Goal: Task Accomplishment & Management: Complete application form

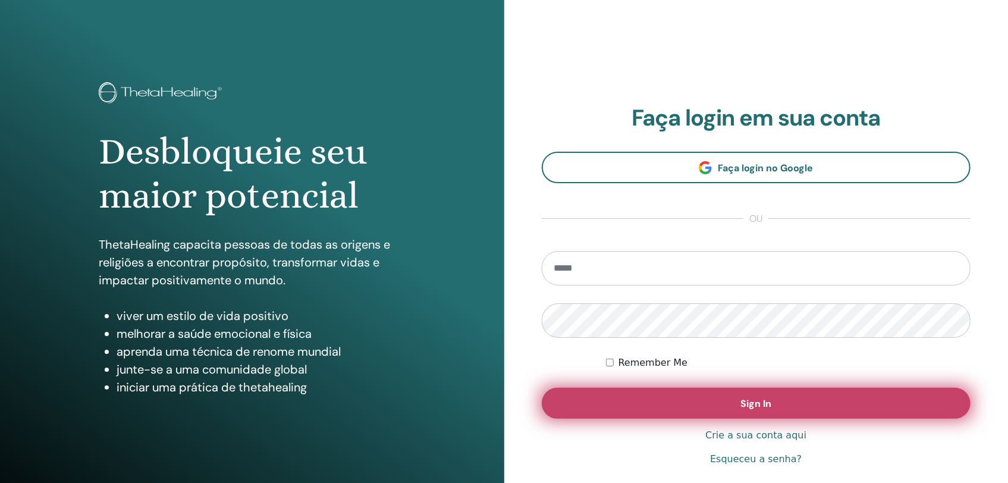
type input "**********"
click at [716, 403] on button "Sign In" at bounding box center [757, 403] width 430 height 31
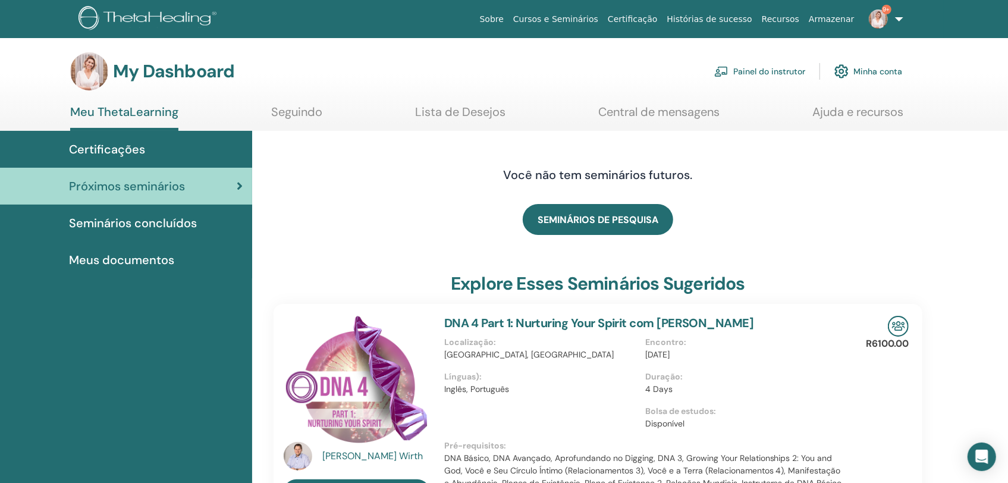
click at [759, 68] on link "Painel do instrutor" at bounding box center [760, 71] width 91 height 26
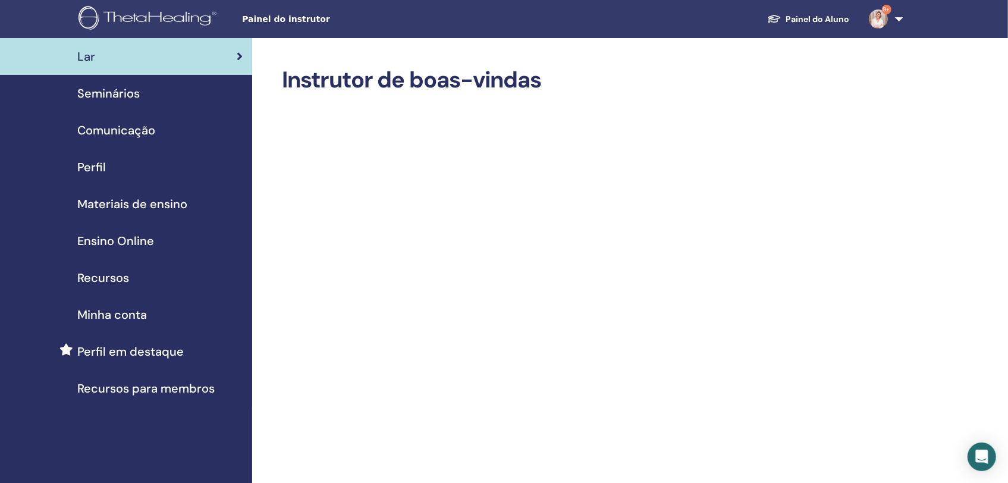
click at [119, 100] on span "Seminários" at bounding box center [108, 93] width 62 height 18
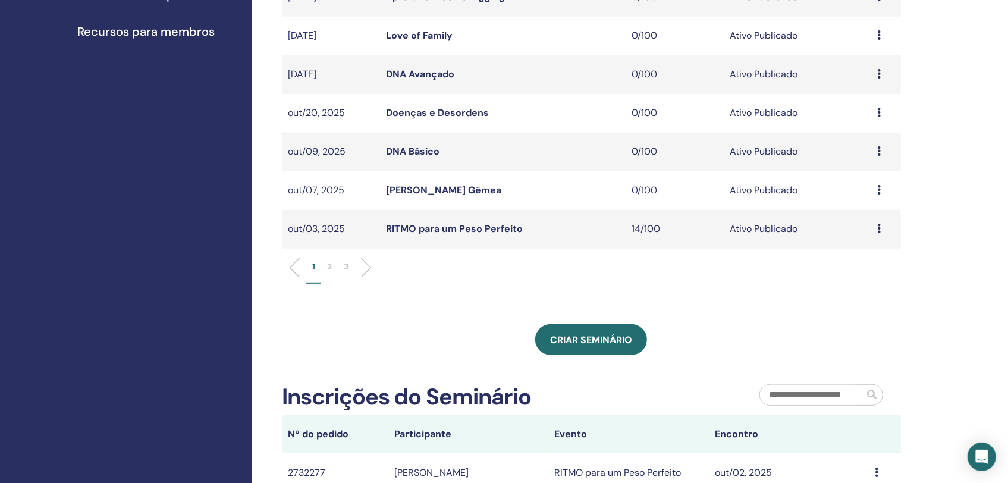
scroll to position [594, 0]
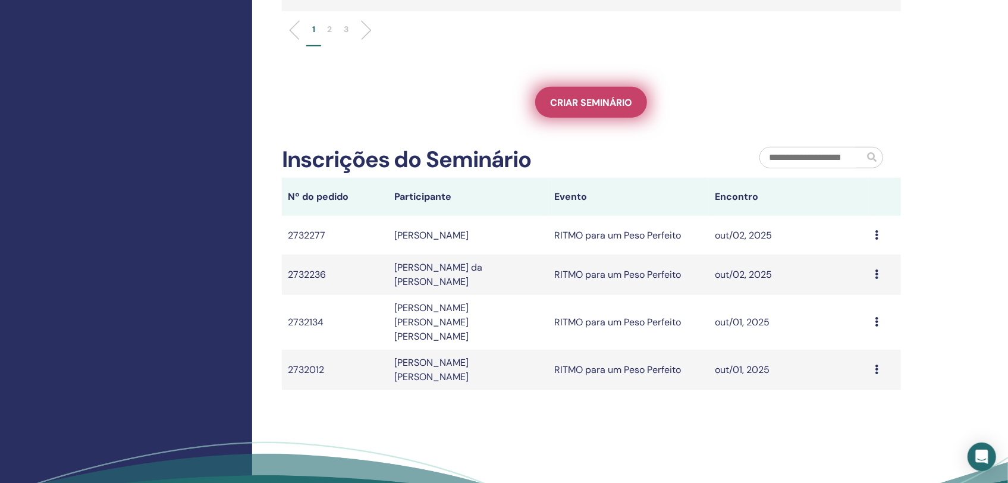
click at [593, 98] on span "Criar seminário" at bounding box center [591, 102] width 82 height 12
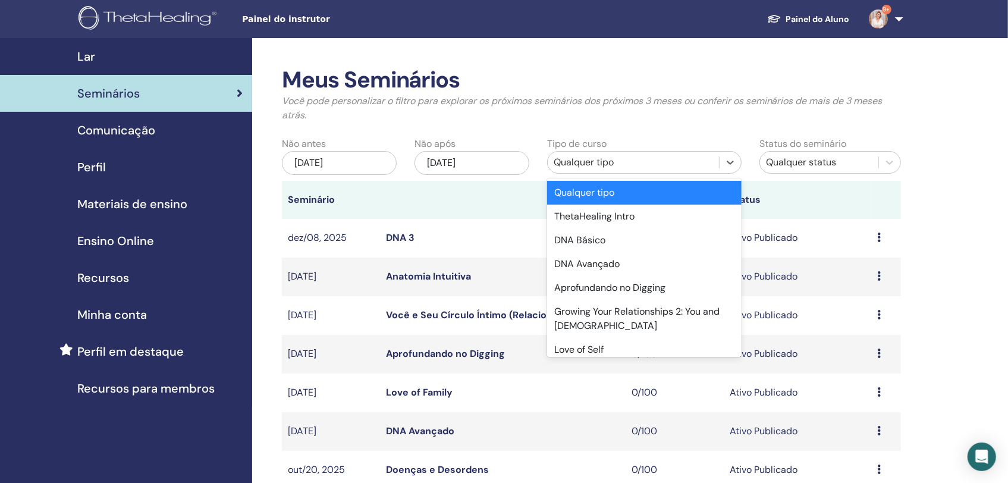
click at [606, 161] on div "Qualquer tipo" at bounding box center [633, 162] width 159 height 14
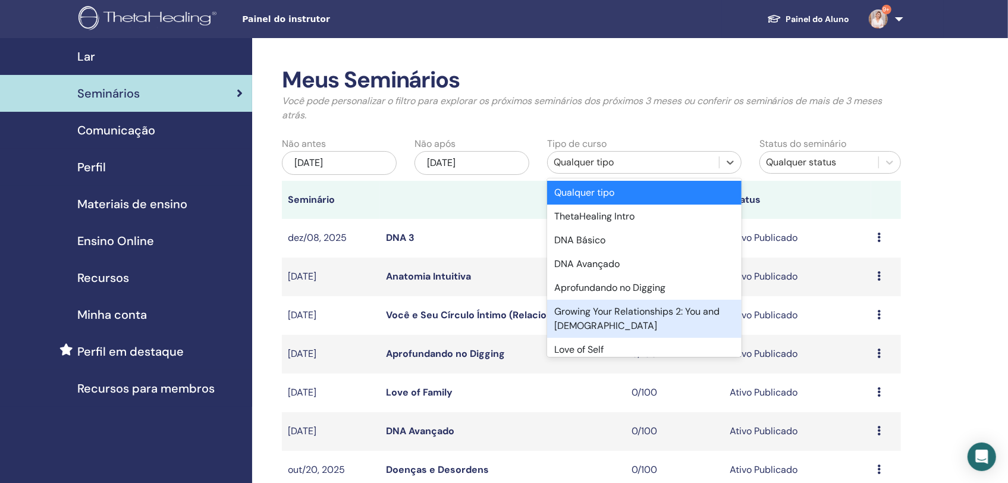
click at [688, 315] on div "Growing Your Relationships 2: You and God" at bounding box center [644, 319] width 195 height 38
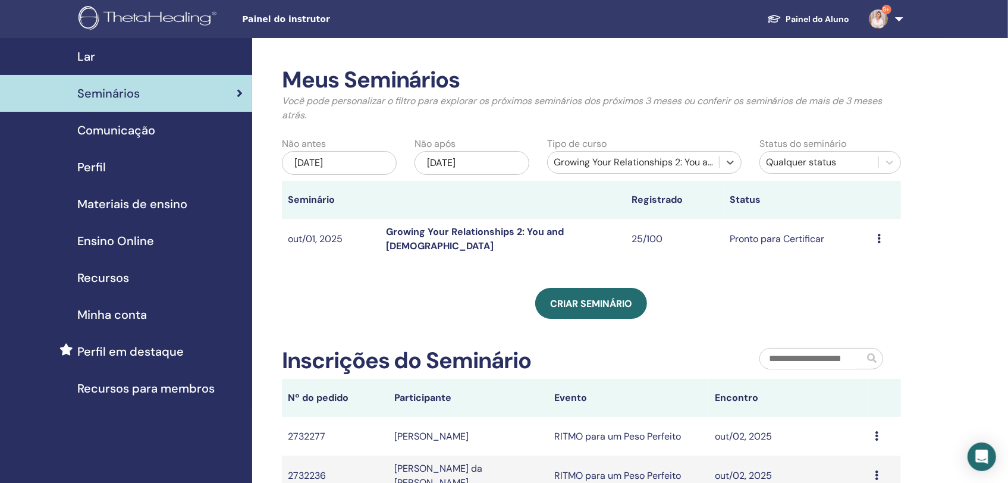
click at [881, 236] on icon at bounding box center [880, 239] width 4 height 10
click at [853, 268] on link "Editar" at bounding box center [851, 263] width 26 height 12
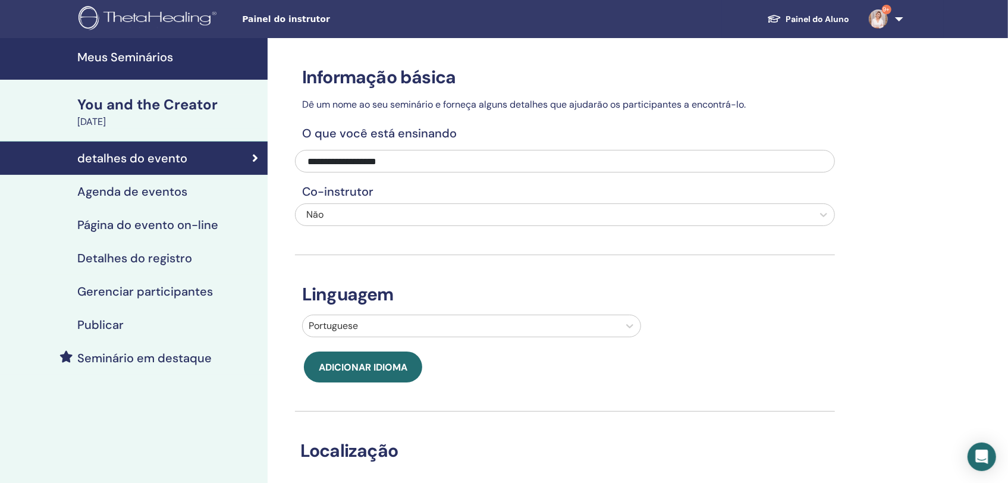
click at [178, 327] on div "Publicar" at bounding box center [134, 325] width 249 height 14
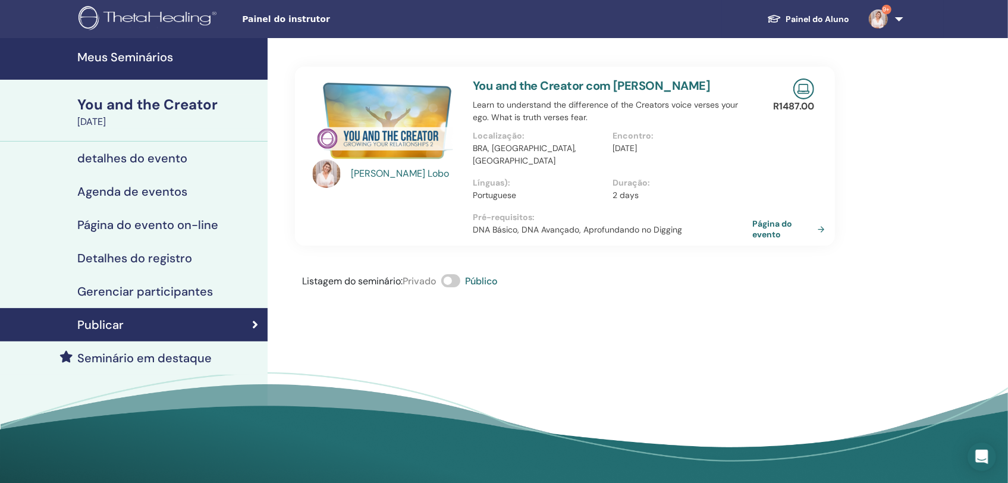
click at [168, 259] on h4 "Detalhes do registro" at bounding box center [134, 258] width 115 height 14
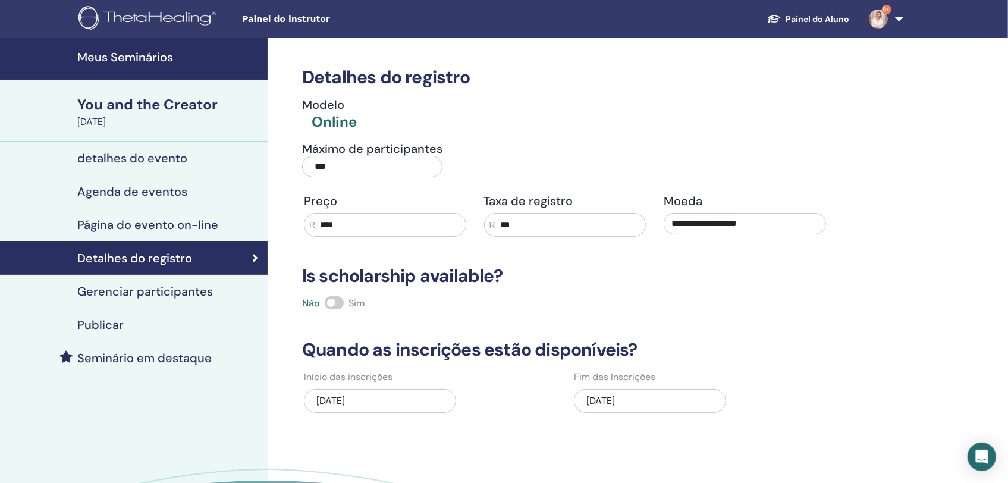
scroll to position [237, 0]
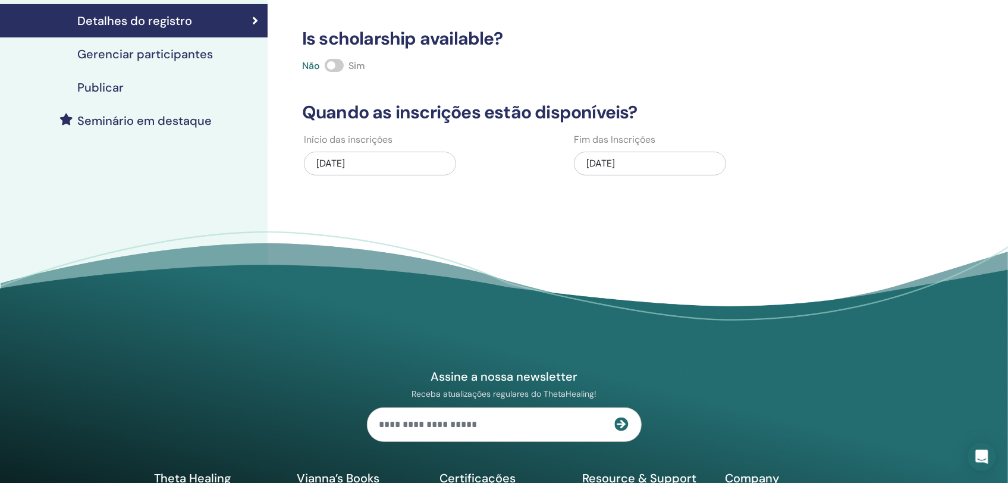
click at [624, 166] on div "10/02/2025" at bounding box center [650, 164] width 152 height 24
click at [682, 156] on div "10/02/2025" at bounding box center [650, 164] width 152 height 24
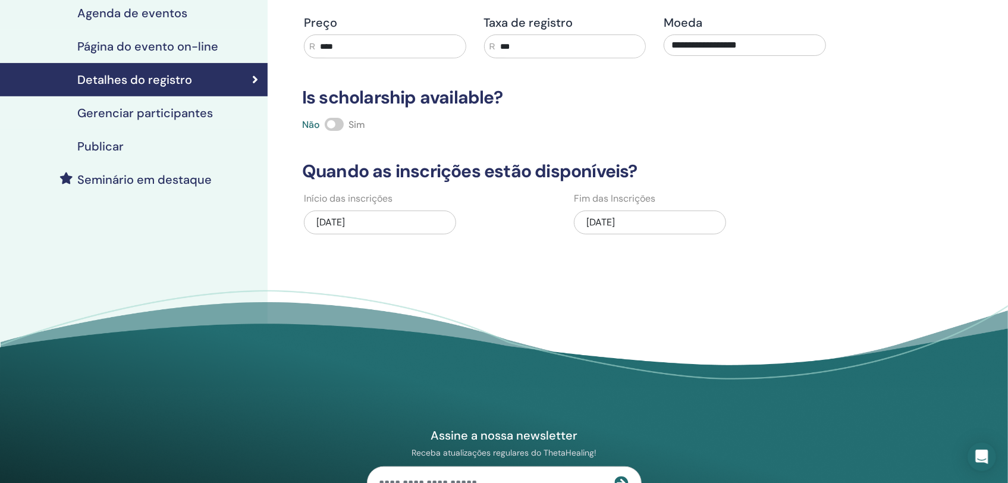
click at [601, 234] on div "[DATE]" at bounding box center [650, 224] width 152 height 37
click at [599, 221] on div "[DATE]" at bounding box center [650, 223] width 152 height 24
click at [339, 218] on div "05/06/2025" at bounding box center [380, 223] width 152 height 24
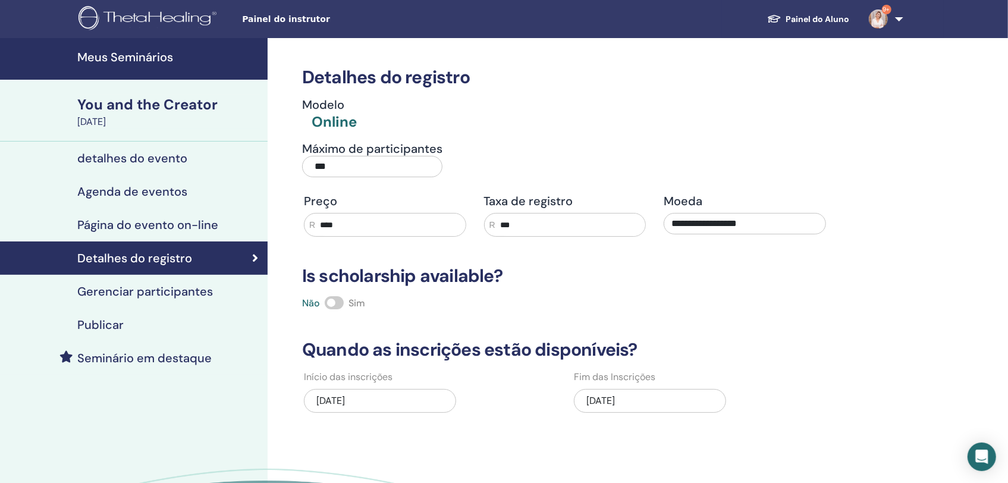
click at [154, 204] on link "Agenda de eventos" at bounding box center [134, 191] width 268 height 33
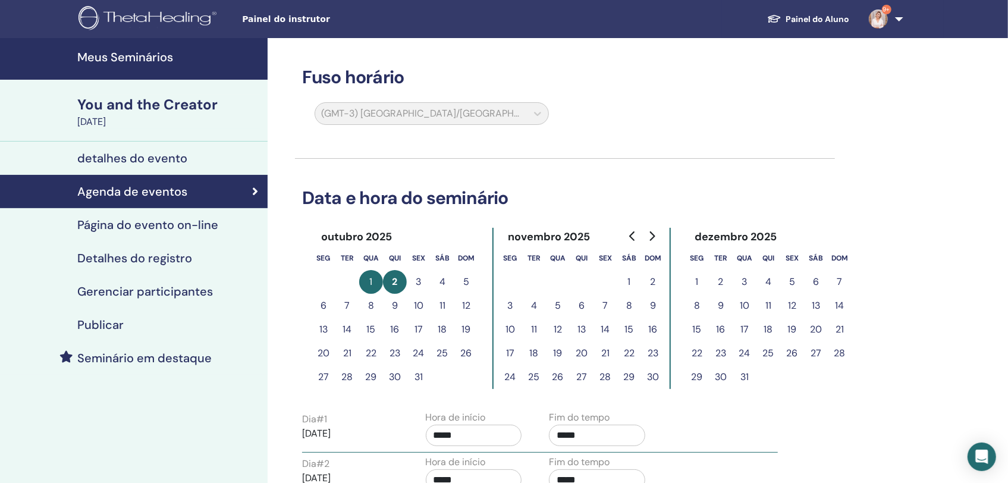
click at [146, 259] on h4 "Detalhes do registro" at bounding box center [134, 258] width 115 height 14
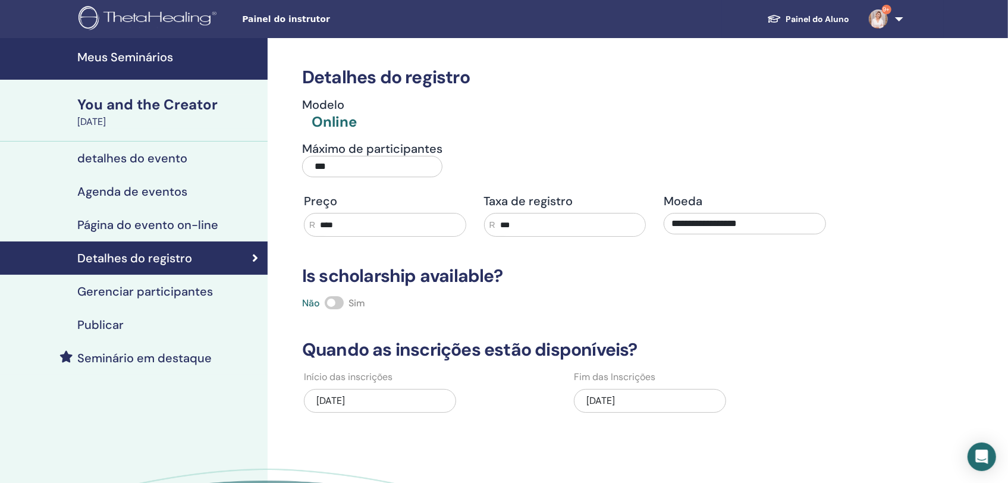
click at [616, 403] on div "10/02/2025" at bounding box center [650, 401] width 152 height 24
click at [145, 47] on link "Meus Seminários" at bounding box center [134, 59] width 268 height 42
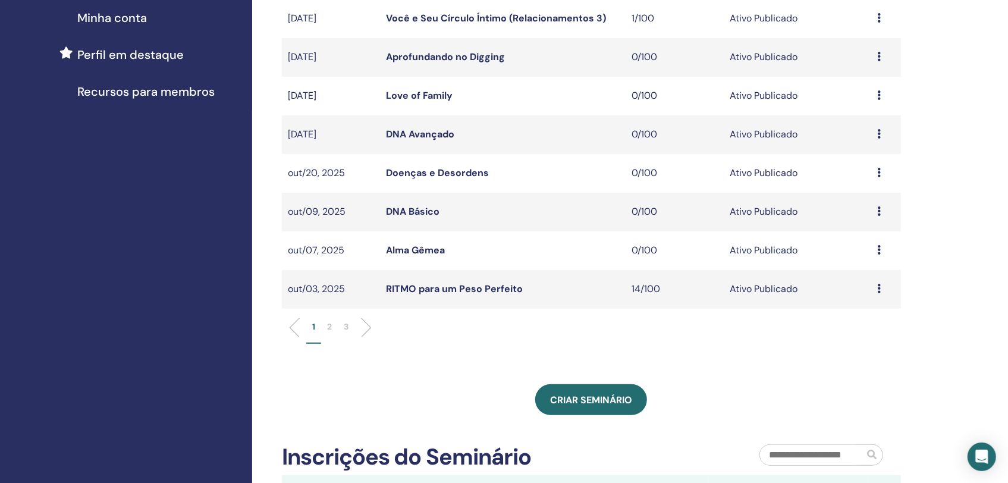
scroll to position [475, 0]
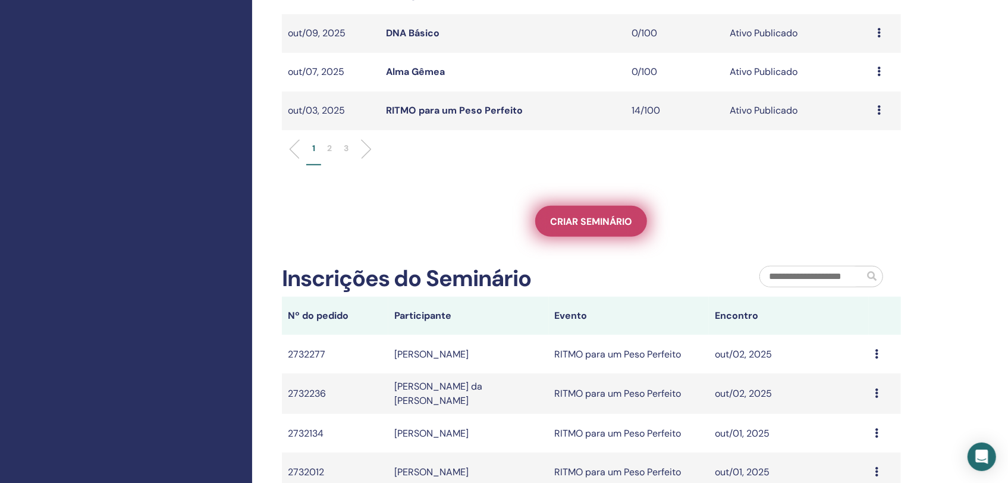
click at [605, 217] on span "Criar seminário" at bounding box center [591, 221] width 82 height 12
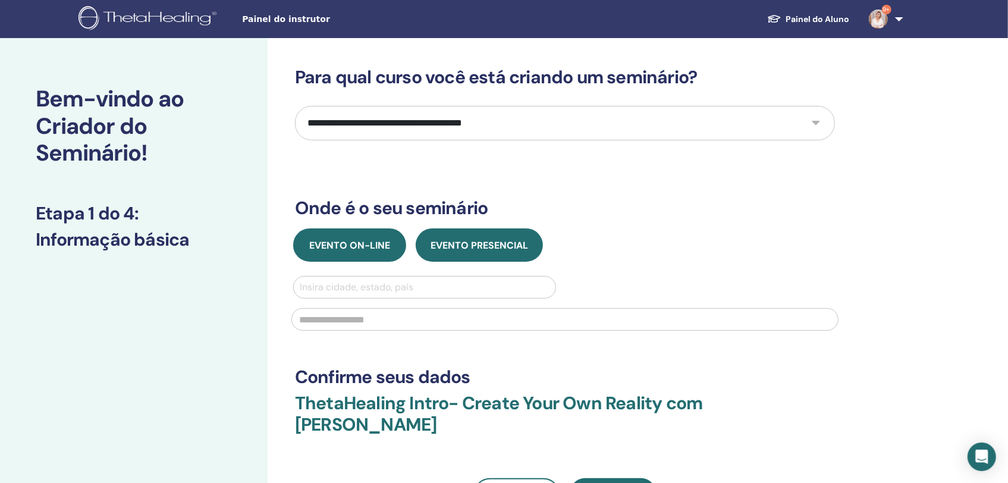
drag, startPoint x: 388, startPoint y: 243, endPoint x: 391, endPoint y: 231, distance: 12.3
click at [388, 243] on span "Evento on-line" at bounding box center [349, 245] width 81 height 12
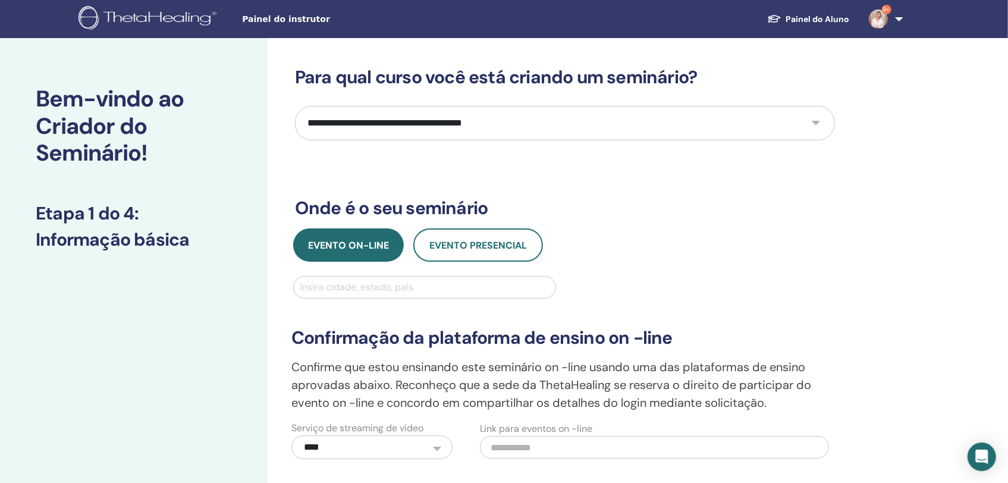
click at [420, 139] on select "**********" at bounding box center [565, 123] width 540 height 35
select select "****"
click at [295, 106] on select "**********" at bounding box center [565, 123] width 540 height 35
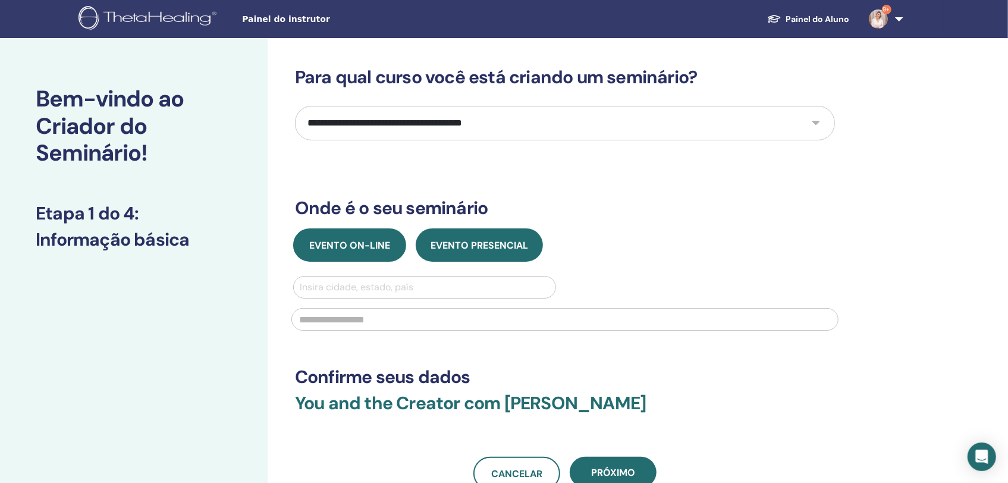
click at [366, 248] on span "Evento on-line" at bounding box center [349, 245] width 81 height 12
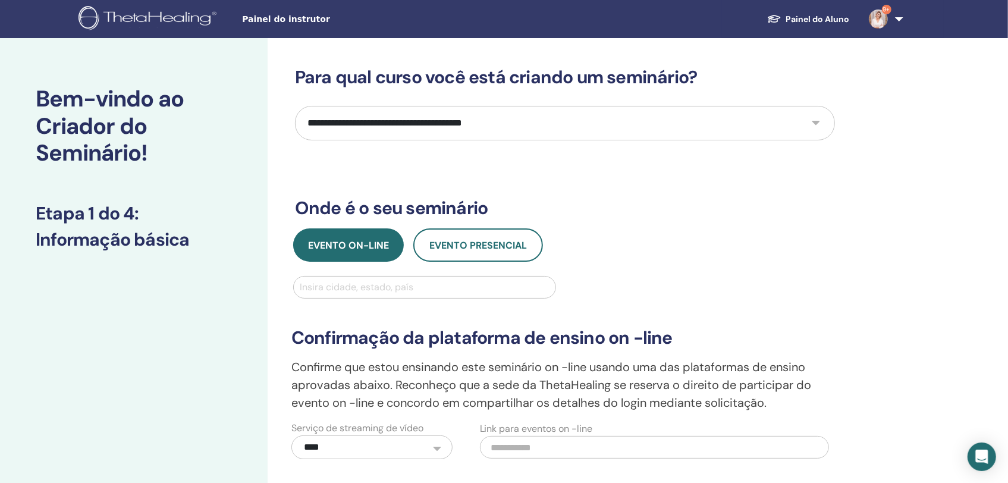
click at [380, 292] on div at bounding box center [425, 287] width 250 height 17
type input "******"
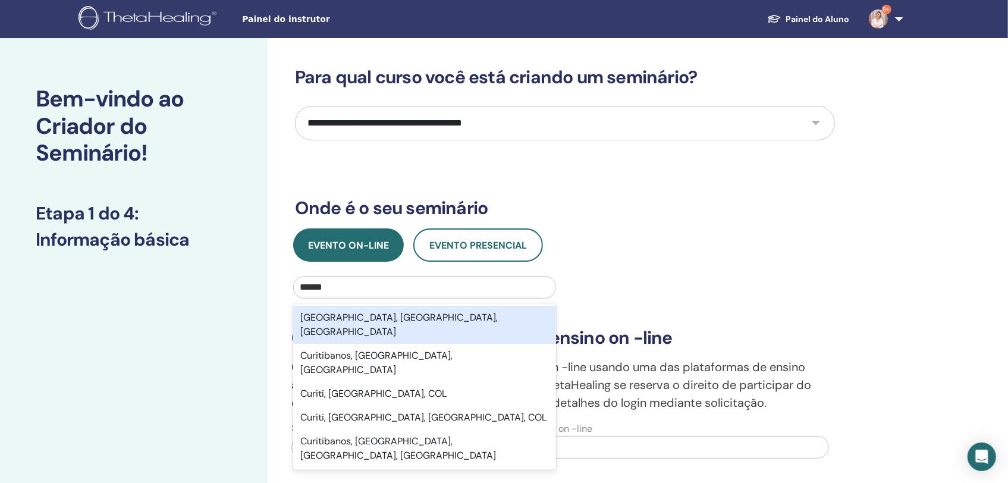
click at [366, 312] on div "[GEOGRAPHIC_DATA], [GEOGRAPHIC_DATA], [GEOGRAPHIC_DATA]" at bounding box center [424, 325] width 263 height 38
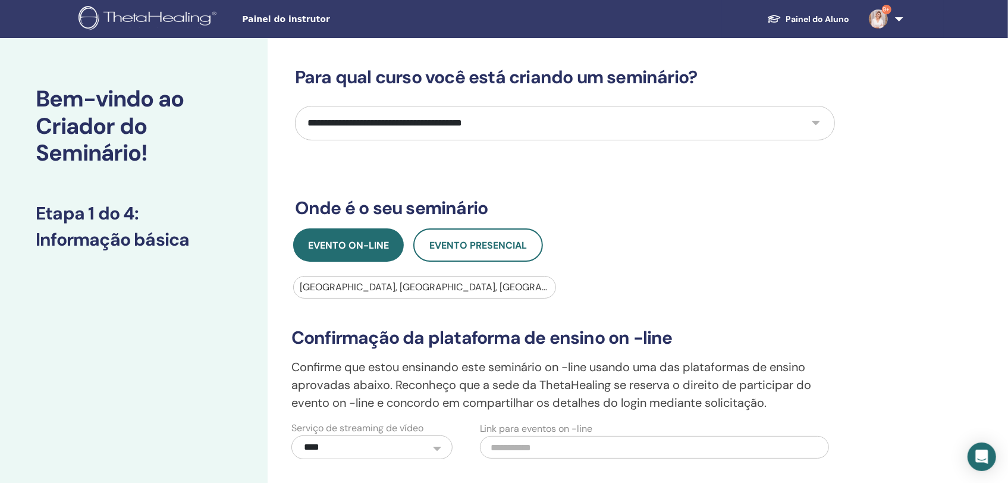
scroll to position [297, 0]
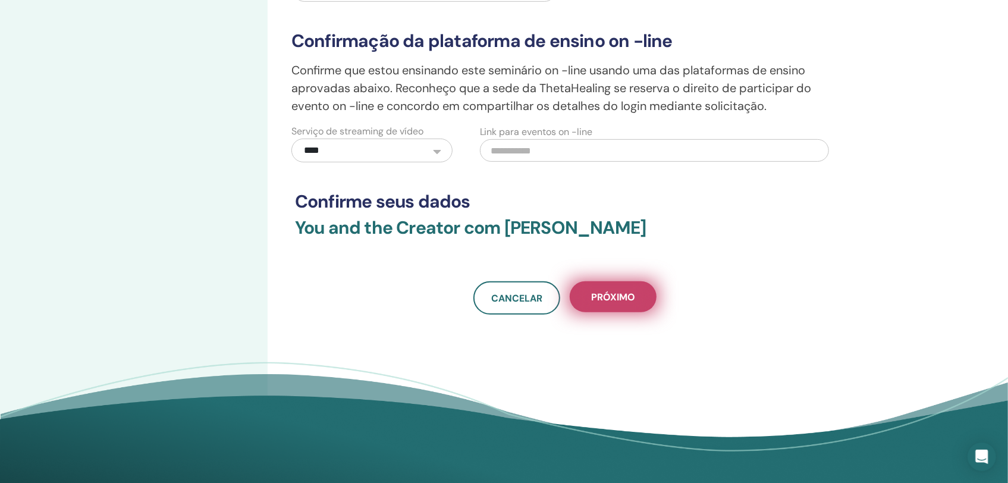
click at [623, 299] on span "Próximo" at bounding box center [613, 297] width 44 height 12
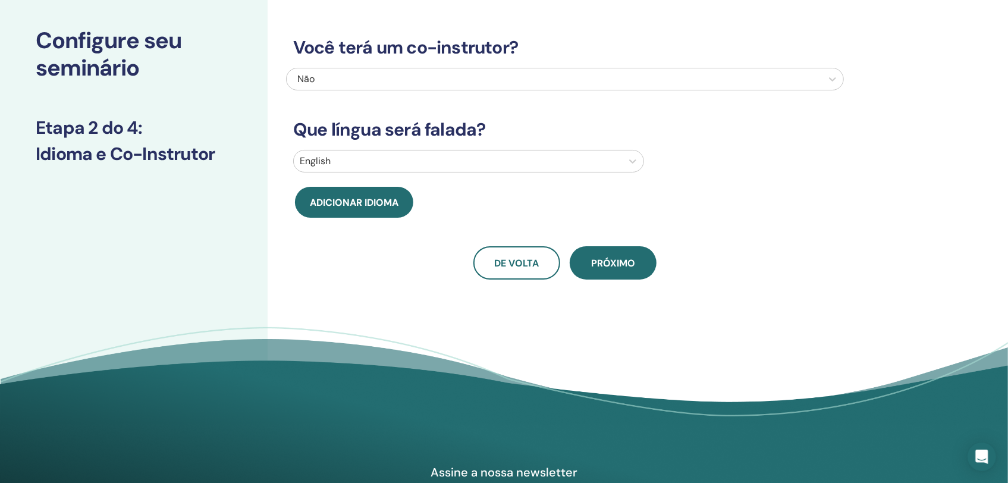
scroll to position [0, 0]
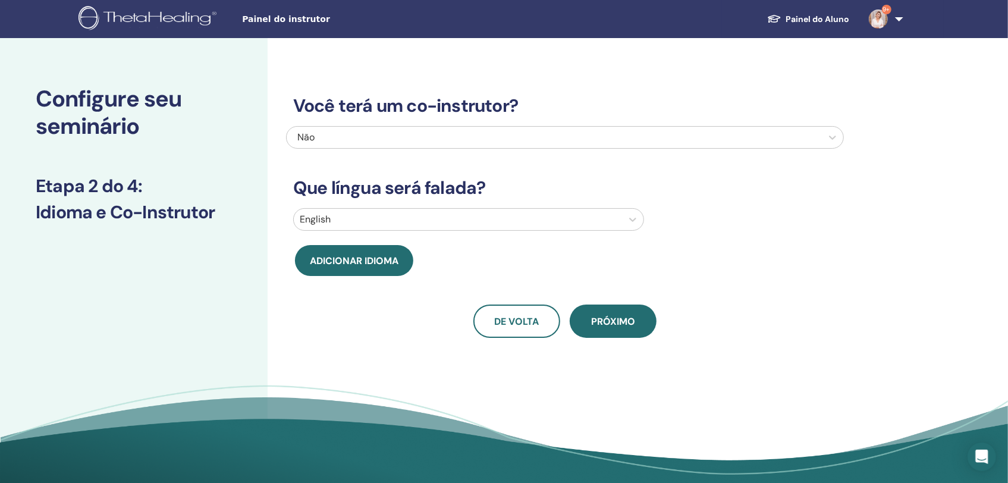
click at [334, 140] on div "Não" at bounding box center [512, 137] width 431 height 14
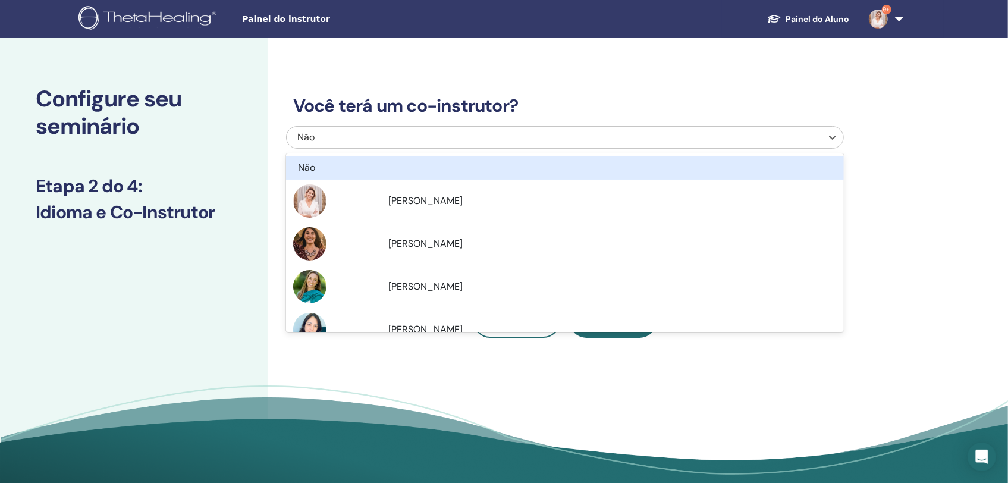
click at [678, 102] on h3 "Você terá um co-instrutor?" at bounding box center [565, 105] width 558 height 21
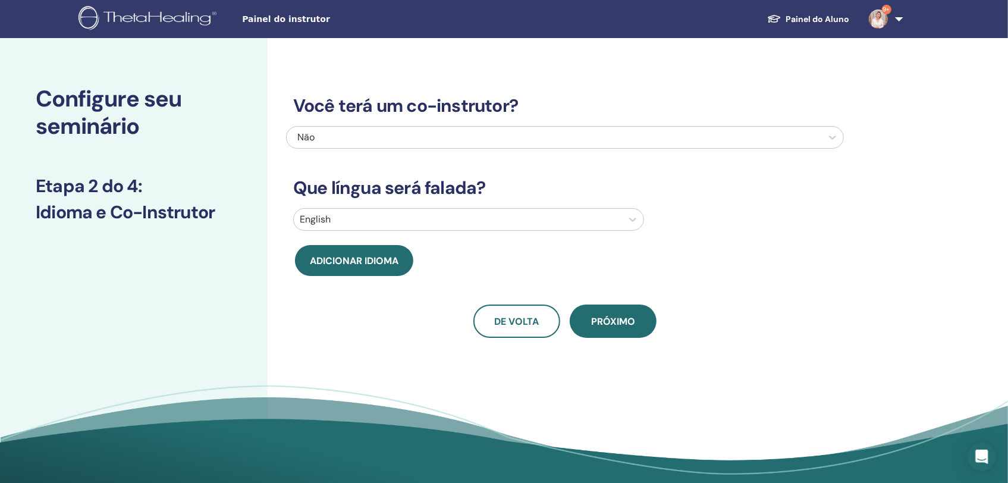
click at [446, 212] on div at bounding box center [458, 219] width 317 height 17
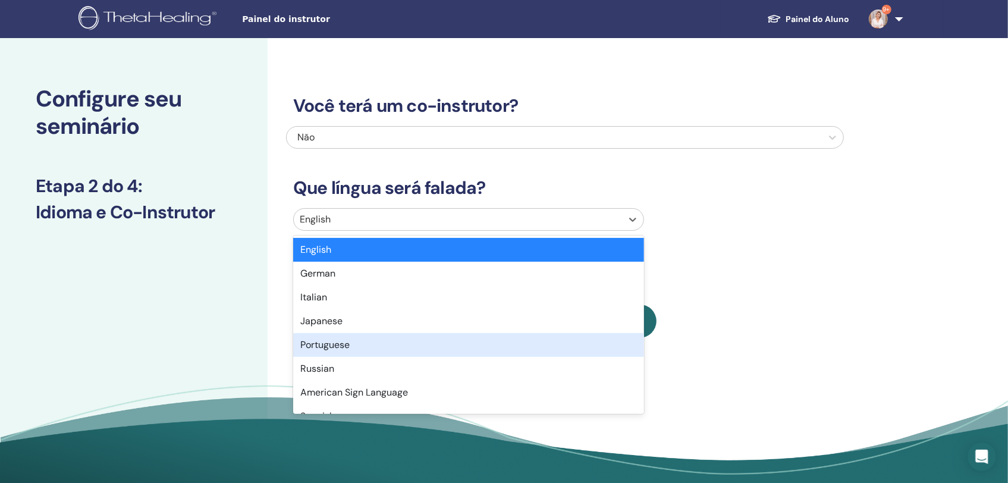
click at [381, 350] on div "Portuguese" at bounding box center [468, 345] width 351 height 24
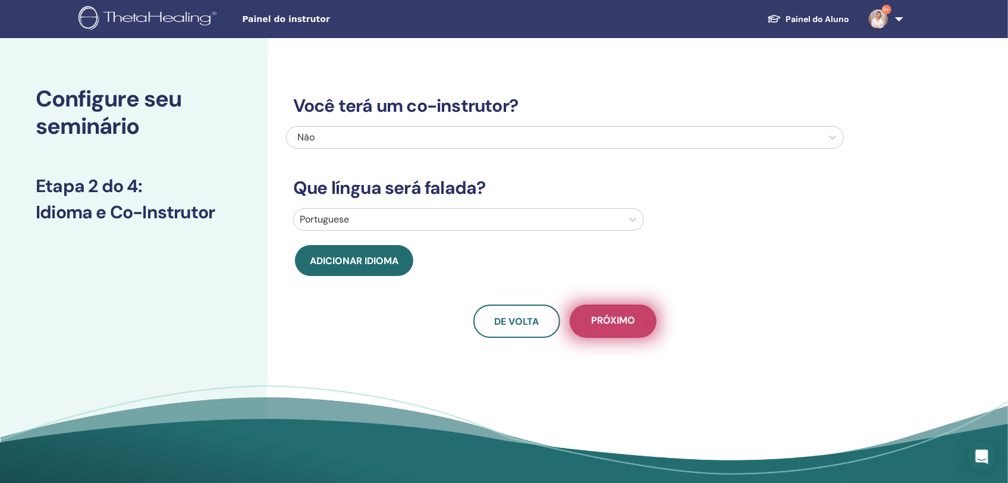
click at [597, 322] on span "Próximo" at bounding box center [613, 321] width 44 height 15
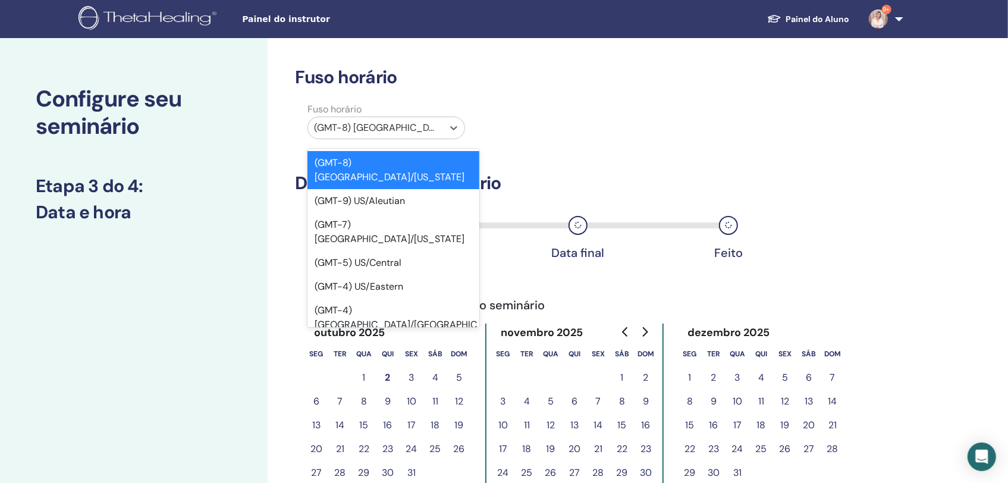
click at [402, 133] on div at bounding box center [375, 128] width 123 height 17
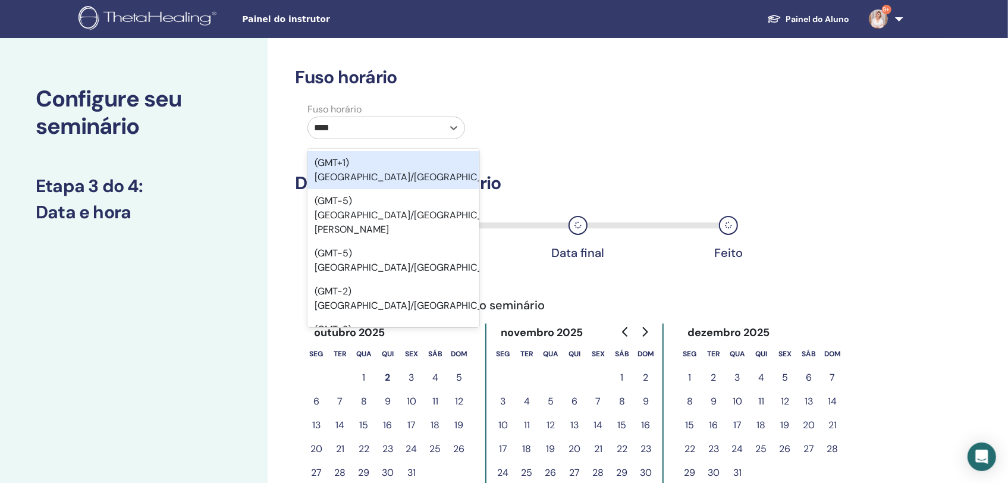
type input "*****"
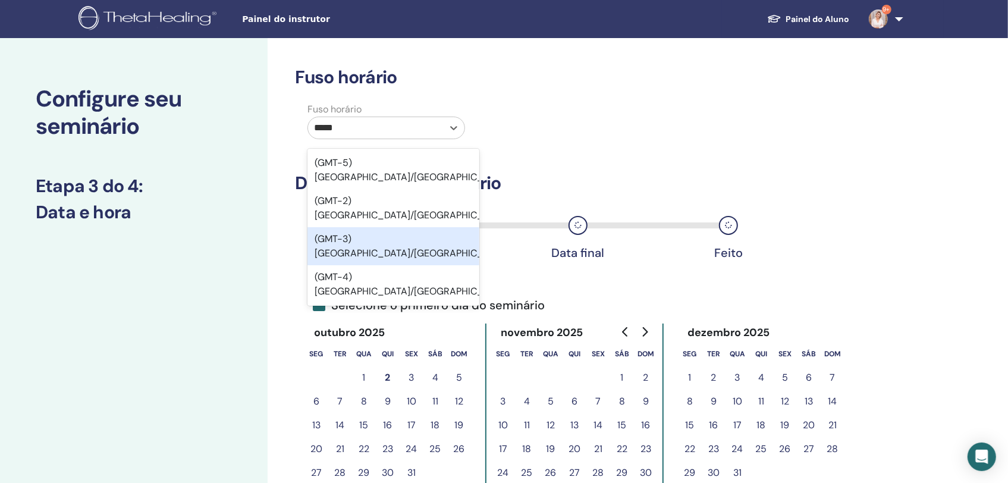
click at [410, 227] on div "(GMT-3) Brazil/East" at bounding box center [394, 246] width 172 height 38
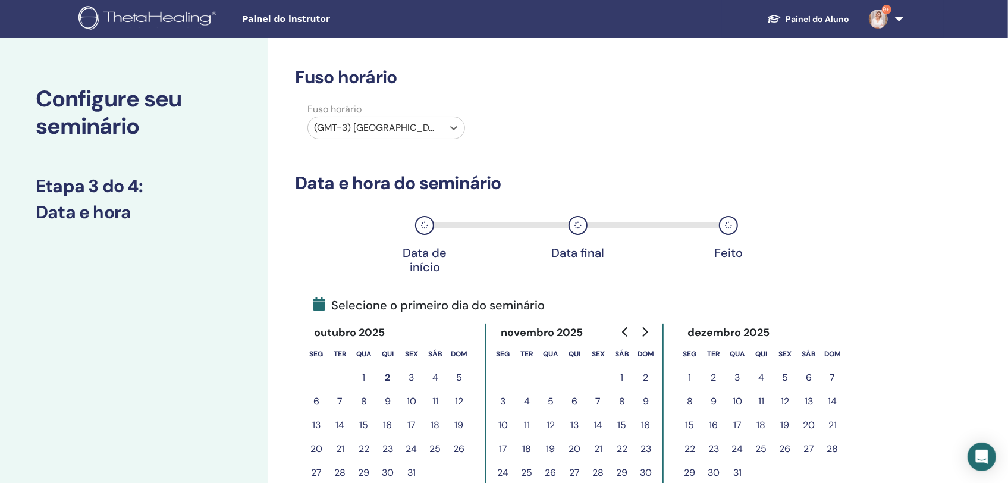
scroll to position [178, 0]
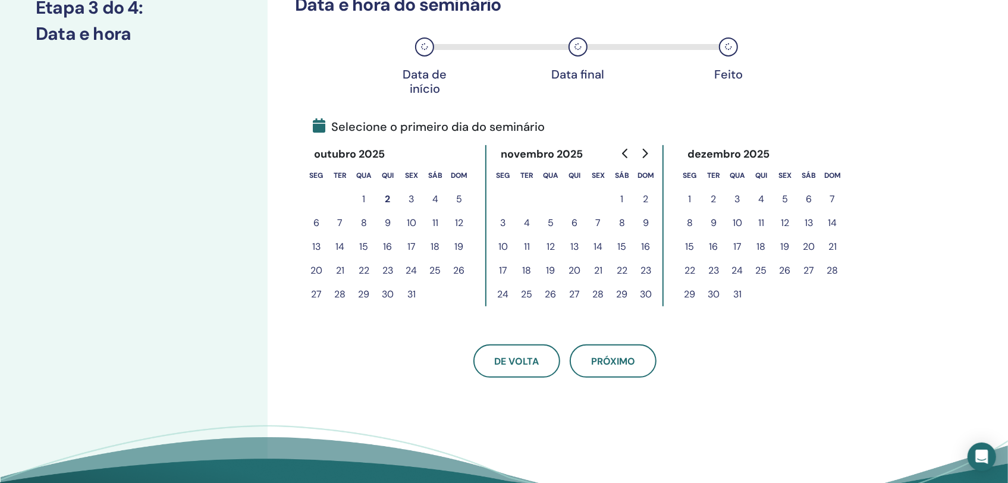
click at [412, 200] on button "3" at bounding box center [412, 199] width 24 height 24
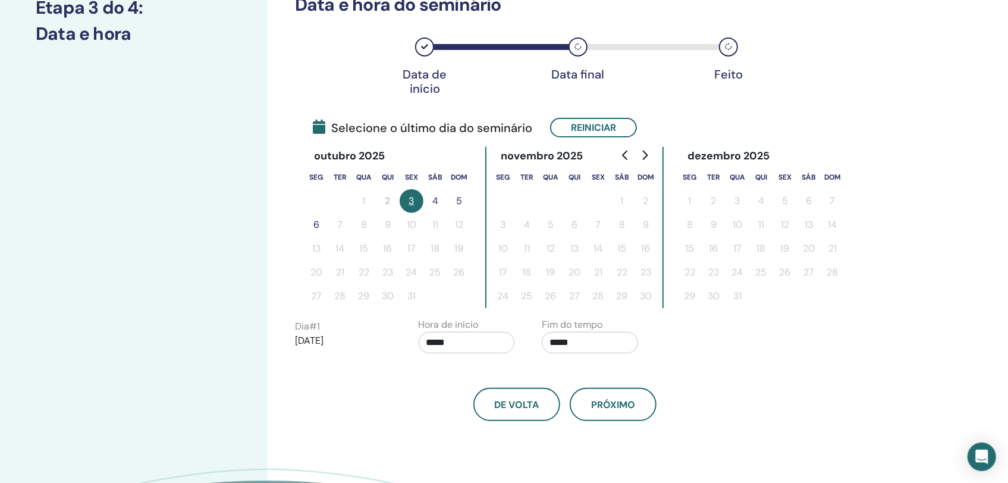
click at [437, 199] on button "4" at bounding box center [436, 201] width 24 height 24
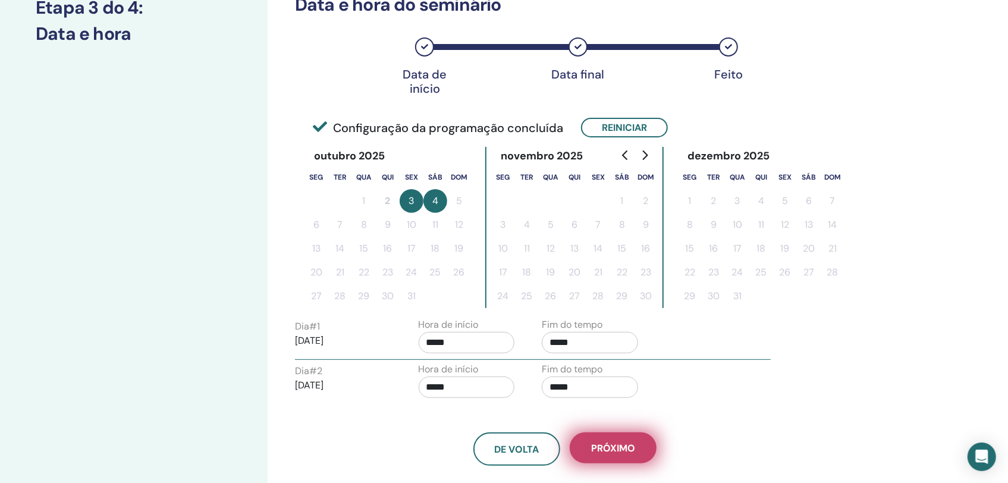
click at [626, 440] on button "Próximo" at bounding box center [613, 448] width 87 height 31
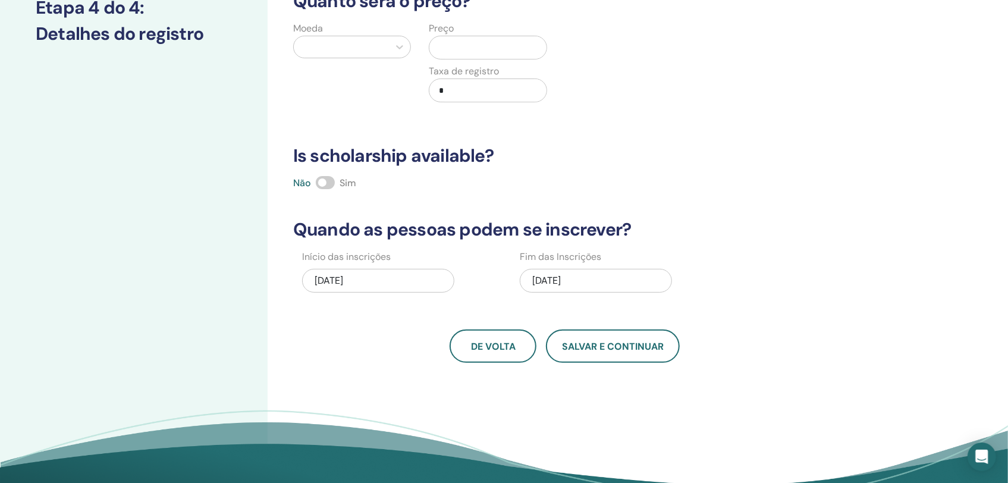
click at [554, 276] on div "10/04/2025" at bounding box center [596, 281] width 152 height 24
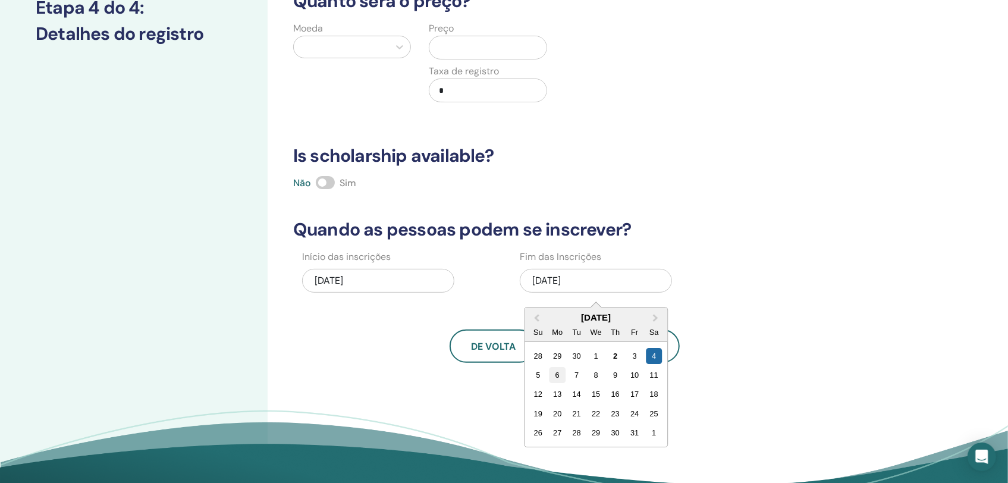
click at [555, 376] on div "6" at bounding box center [558, 375] width 16 height 16
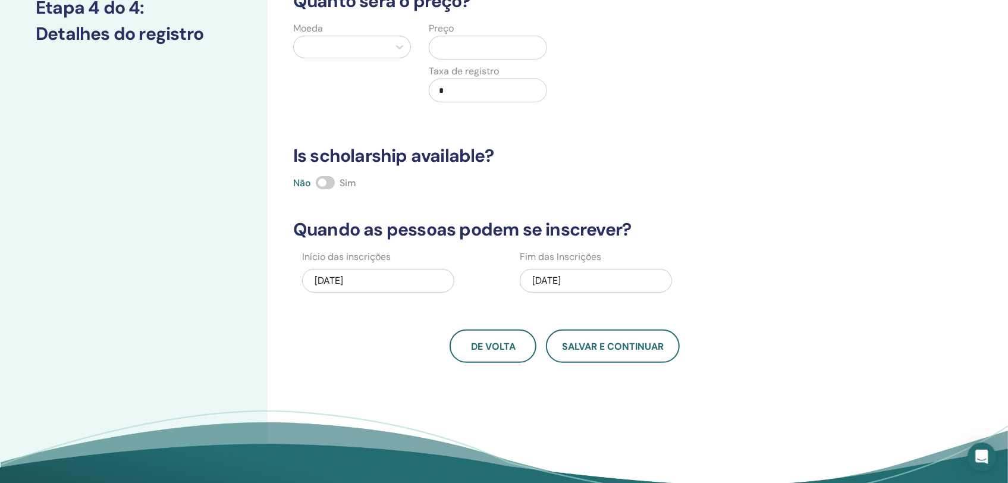
scroll to position [59, 0]
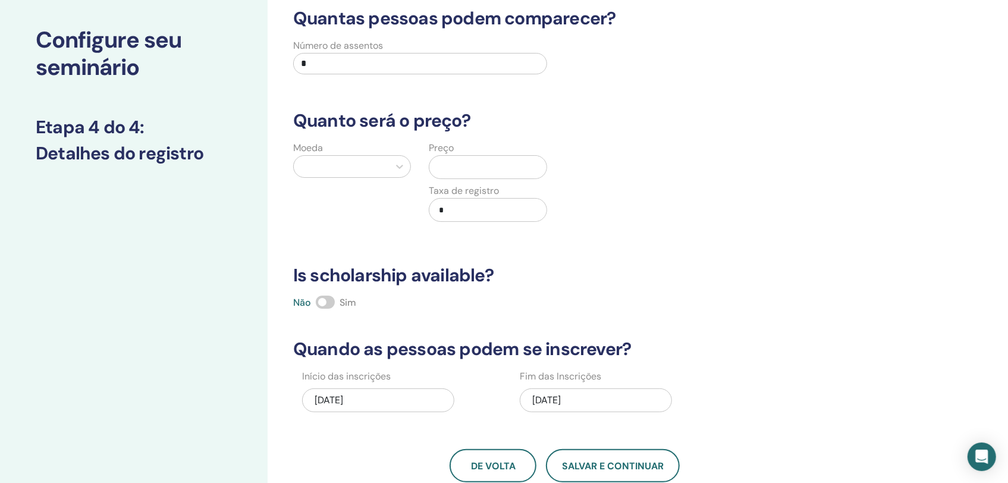
click at [356, 62] on input "*" at bounding box center [420, 63] width 254 height 21
type input "**"
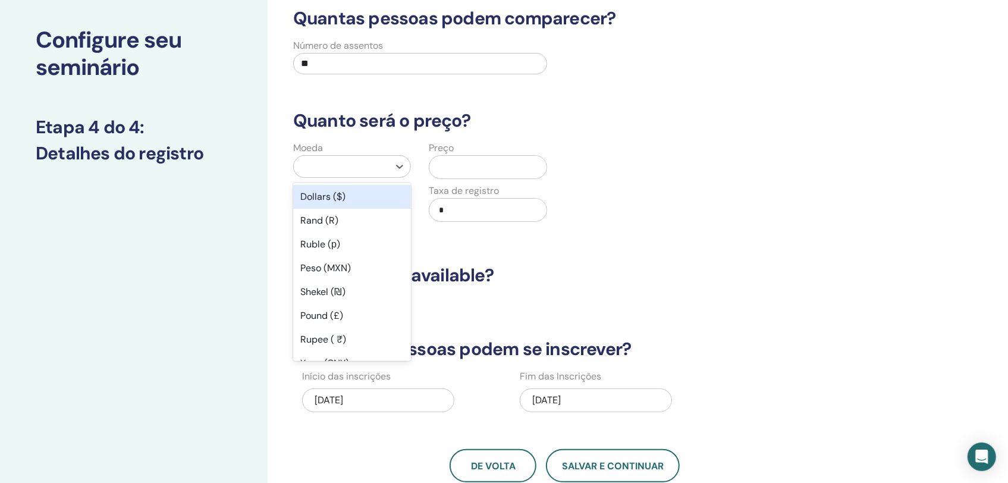
click at [373, 164] on div at bounding box center [341, 166] width 83 height 17
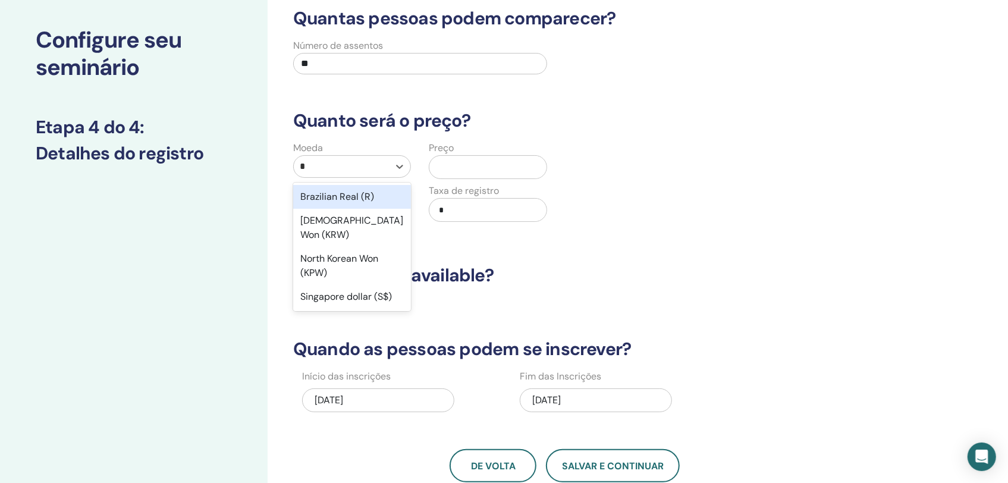
type input "**"
click at [374, 187] on div "Brazilian Real (R)" at bounding box center [352, 197] width 118 height 24
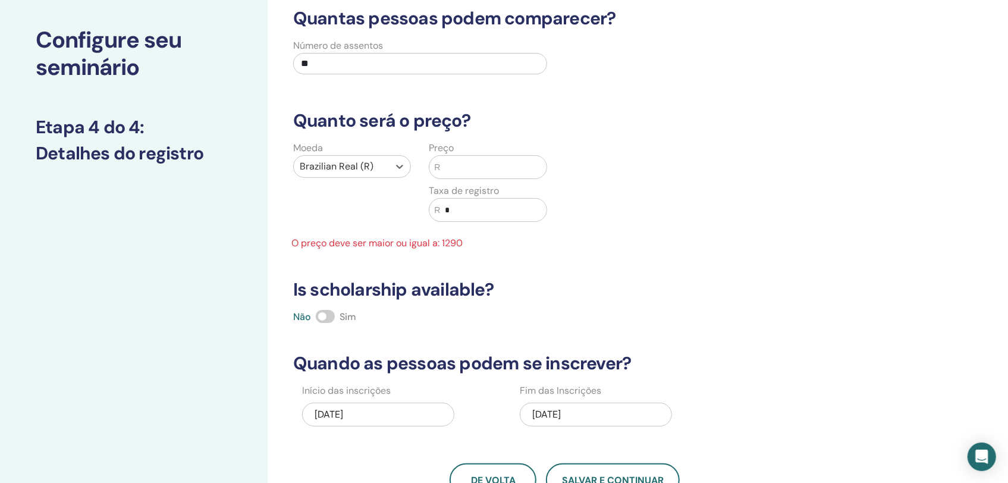
click at [437, 165] on span "R" at bounding box center [437, 167] width 6 height 12
click at [447, 166] on input "text" at bounding box center [494, 167] width 106 height 23
type input "****"
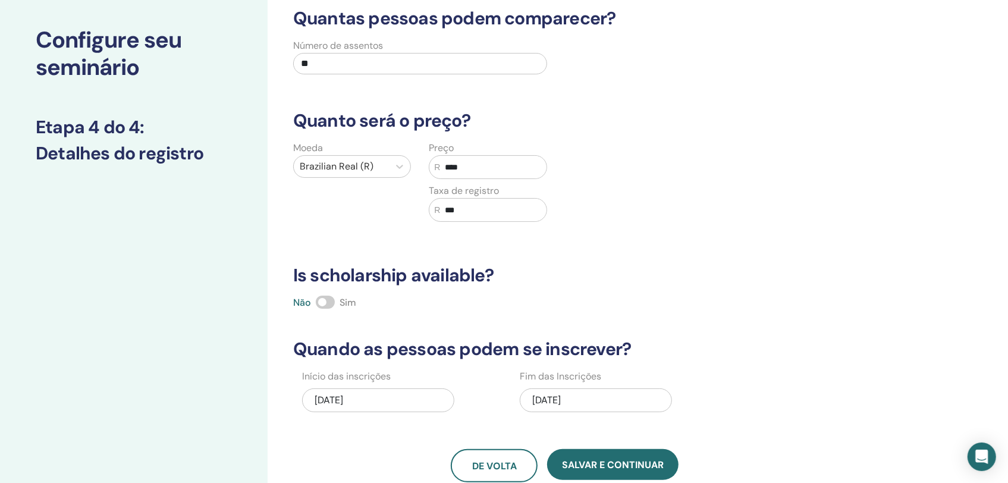
scroll to position [178, 0]
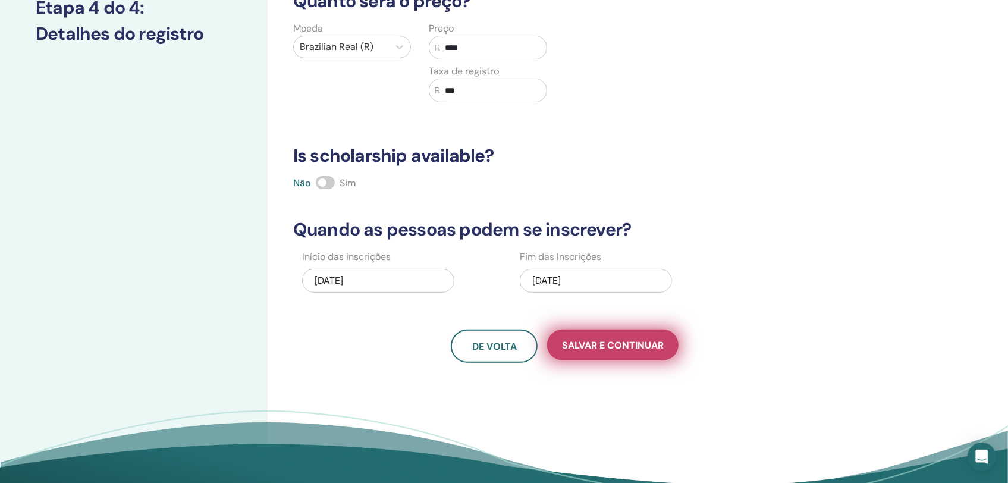
type input "***"
click at [611, 353] on button "Salvar e continuar" at bounding box center [612, 345] width 131 height 31
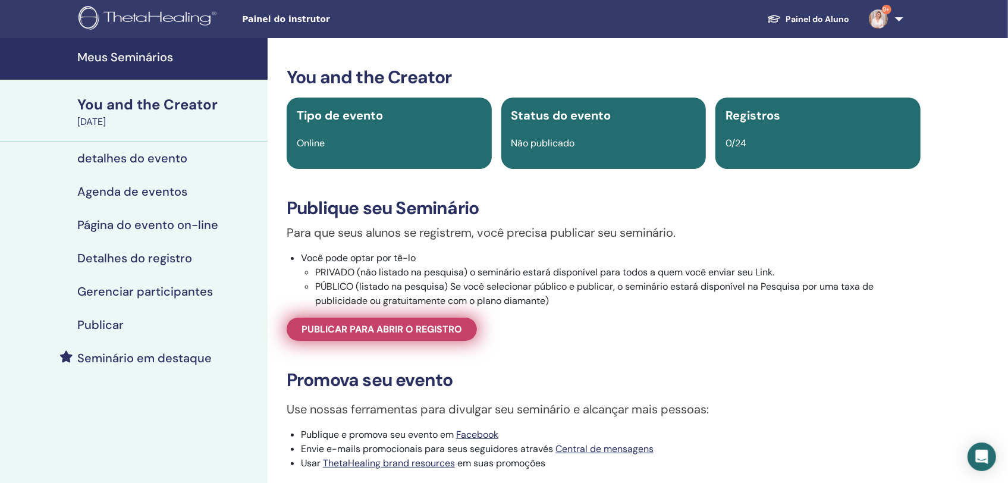
click at [423, 336] on span "Publicar para abrir o registro" at bounding box center [382, 329] width 161 height 12
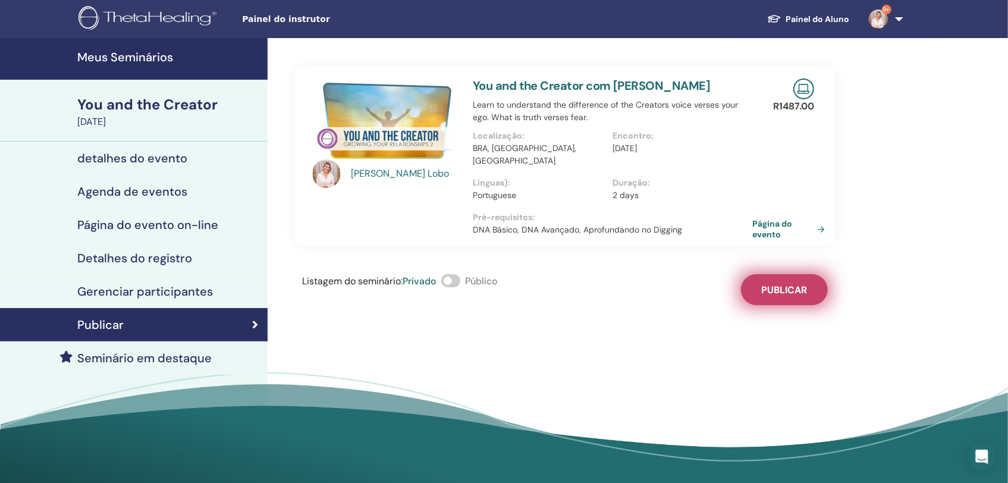
click at [785, 284] on span "Publicar" at bounding box center [785, 290] width 46 height 12
